Goal: Information Seeking & Learning: Find specific page/section

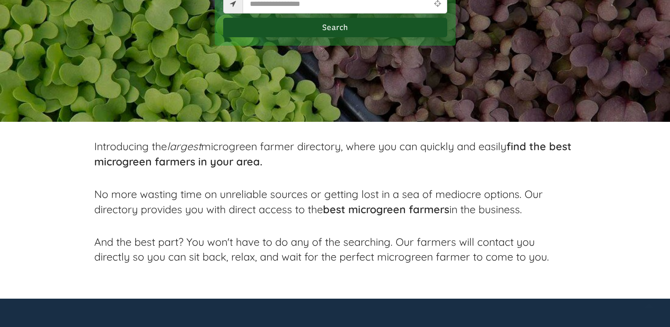
scroll to position [338, 0]
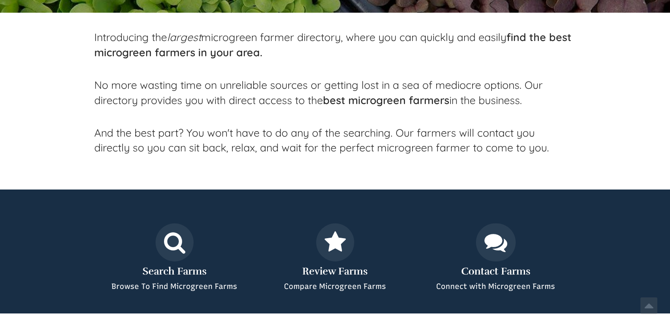
select select "Language Translate Widget"
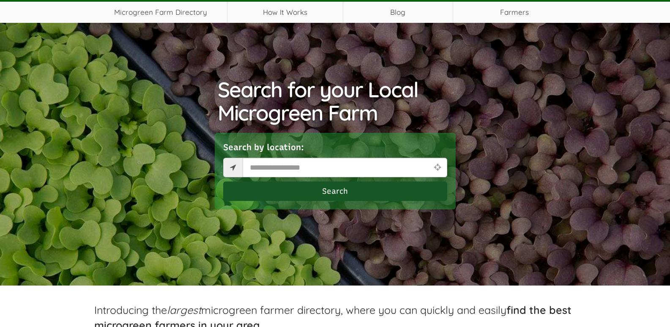
scroll to position [0, 0]
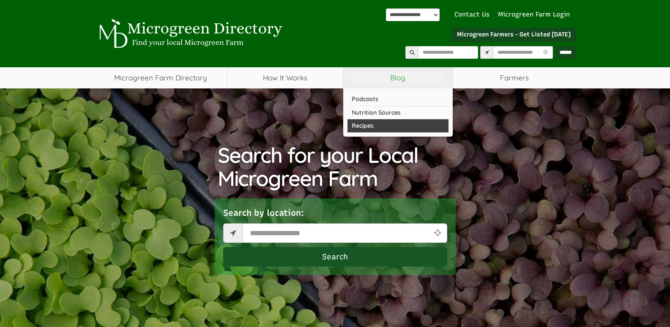
click at [368, 124] on link "Recipes" at bounding box center [397, 125] width 101 height 13
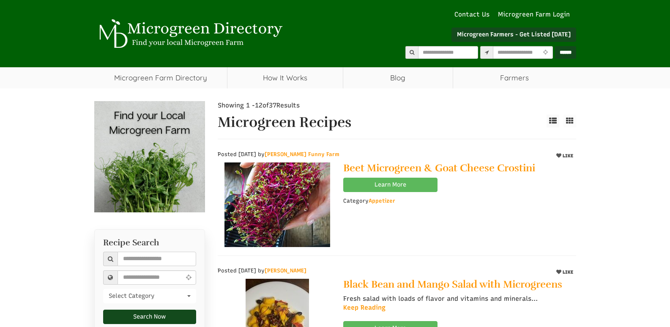
select select "Language Translate Widget"
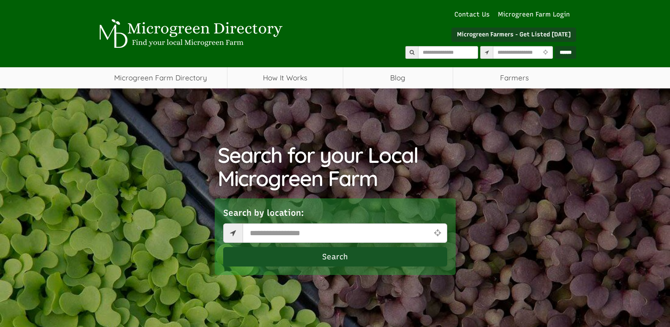
select select "Language Translate Widget"
click at [257, 236] on input "text" at bounding box center [345, 232] width 205 height 19
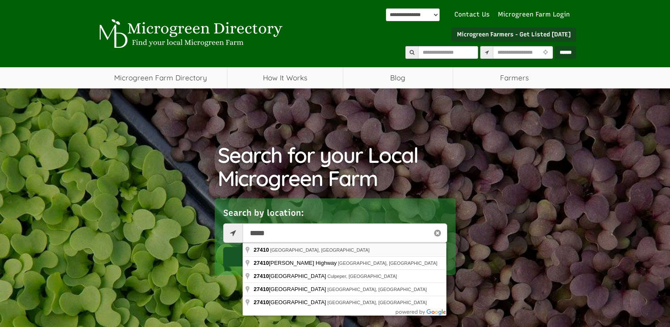
type input "**********"
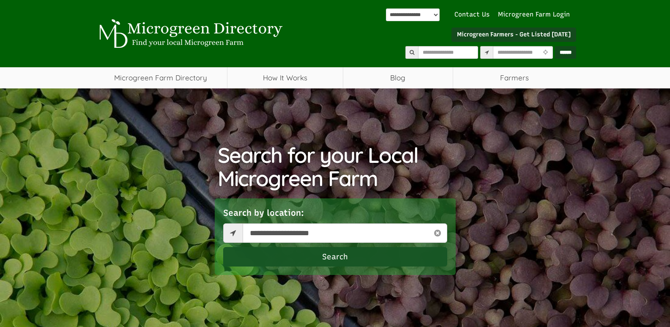
click at [339, 254] on button "Search" at bounding box center [335, 256] width 224 height 19
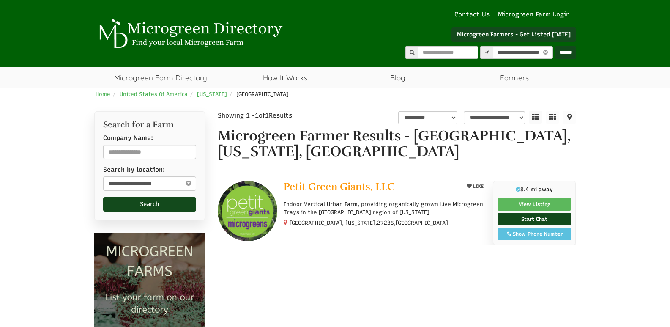
select select "********"
select select "Language Translate Widget"
click at [245, 211] on img at bounding box center [248, 211] width 60 height 60
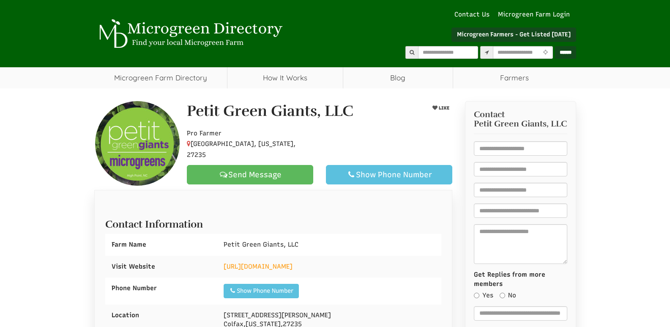
select select "Language Translate Widget"
click at [274, 266] on link "https://www.PetitGreenGiants.com" at bounding box center [258, 266] width 69 height 8
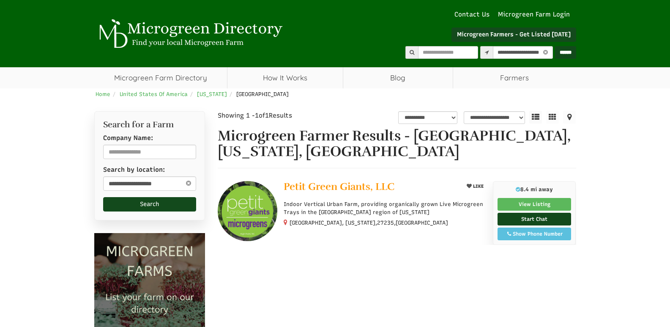
select select "********"
select select "Language Translate Widget"
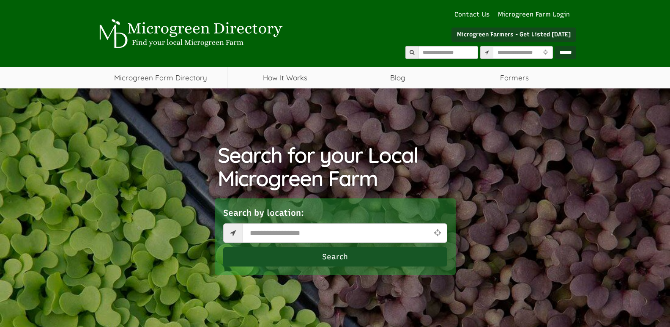
select select "Language Translate Widget"
